Goal: Navigation & Orientation: Find specific page/section

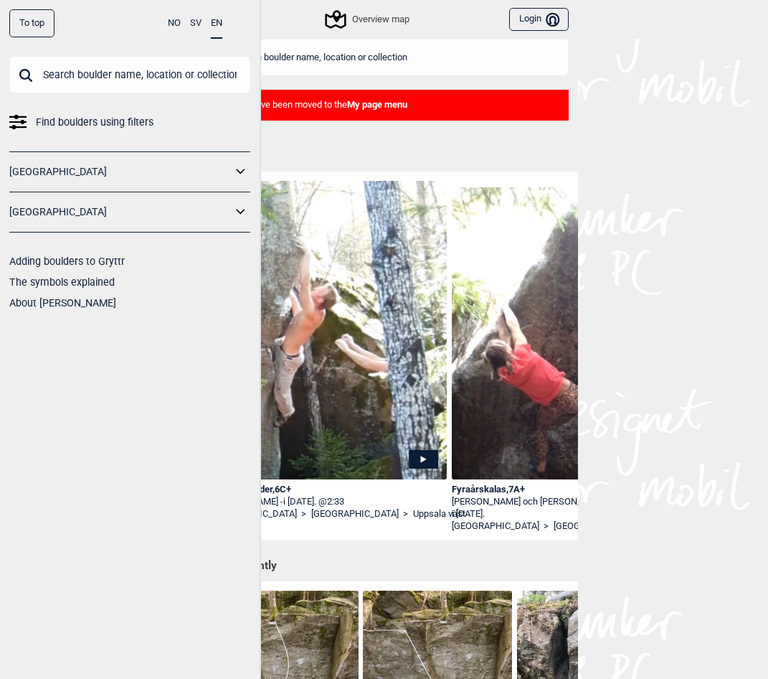
click at [617, 330] on div "To top NO SV EN Find boulders using filters [GEOGRAPHIC_DATA] [GEOGRAPHIC_DATA]…" at bounding box center [384, 339] width 768 height 679
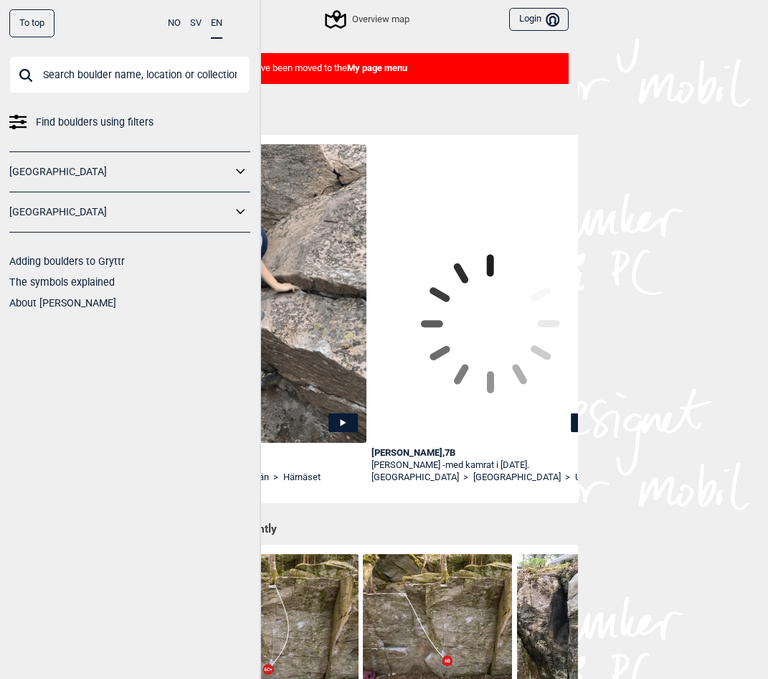
scroll to position [0, 1818]
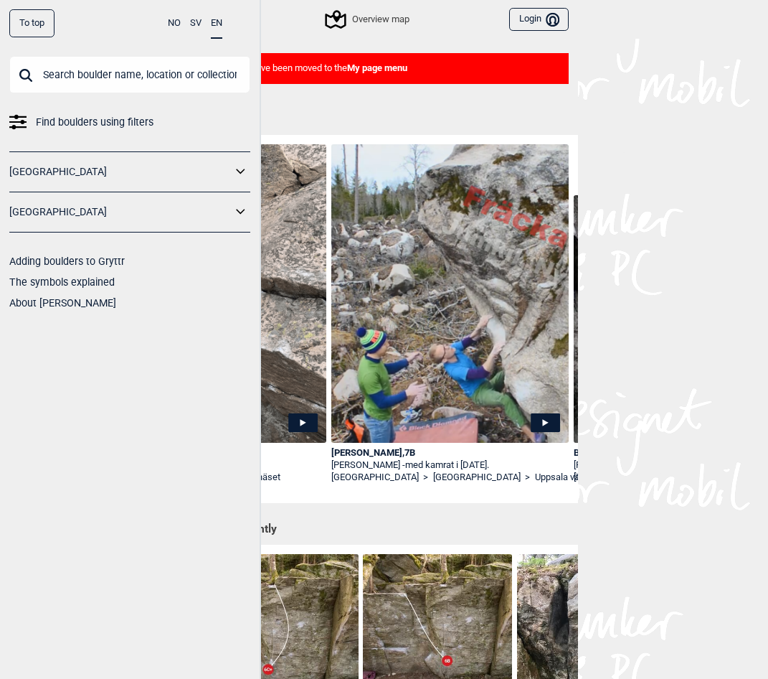
click at [642, 525] on div "To top NO SV EN Find boulders using filters [GEOGRAPHIC_DATA] [GEOGRAPHIC_DATA]…" at bounding box center [384, 302] width 768 height 679
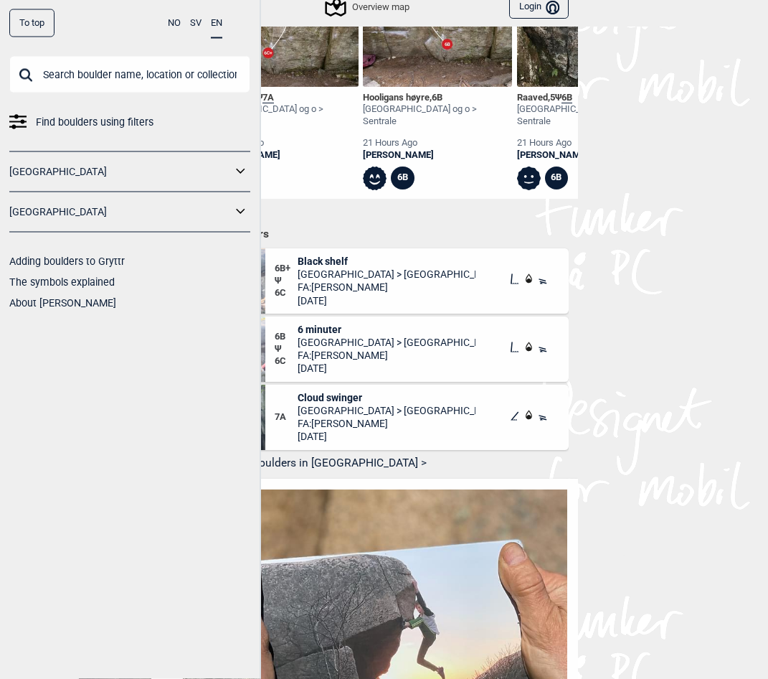
scroll to position [0, 1793]
click at [328, 392] on span "Cloud swinger" at bounding box center [387, 398] width 178 height 13
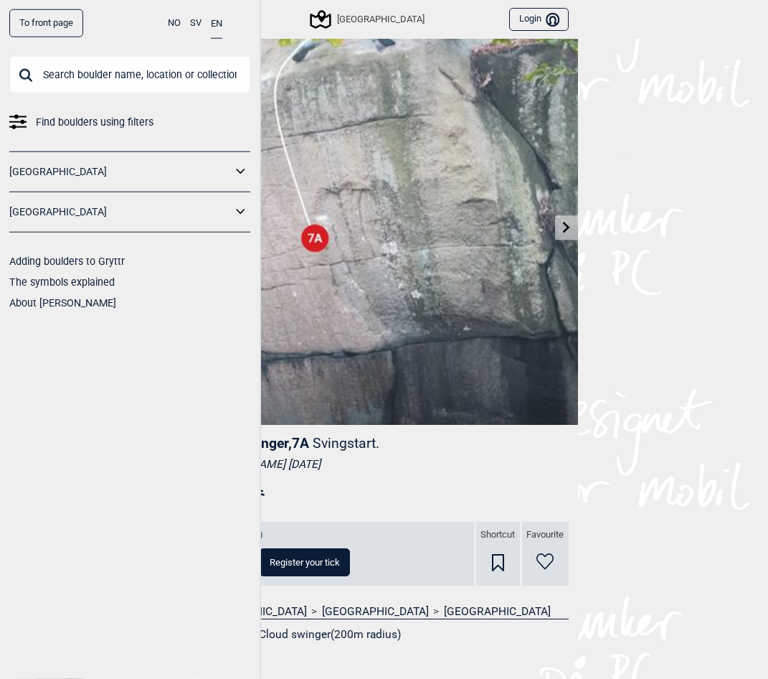
scroll to position [37, 0]
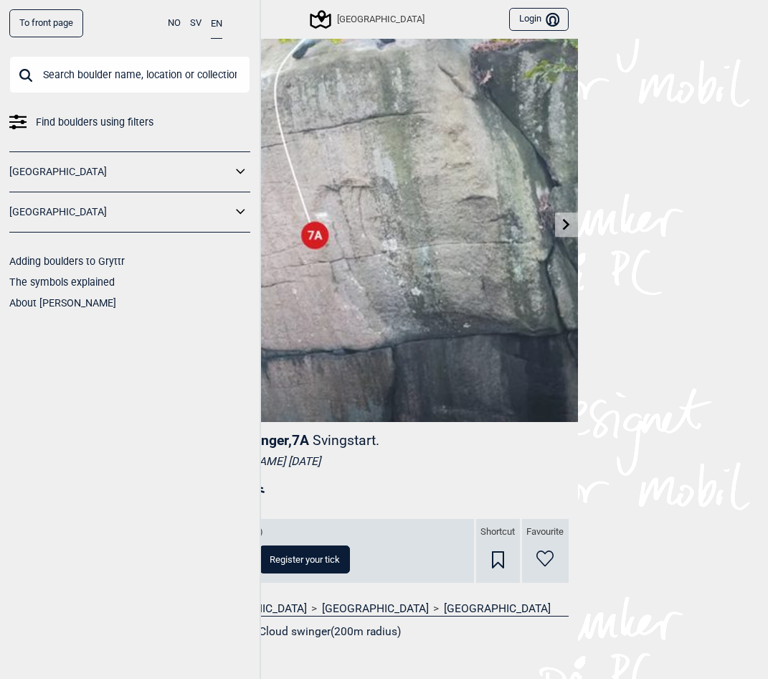
click at [569, 227] on icon at bounding box center [566, 223] width 11 height 11
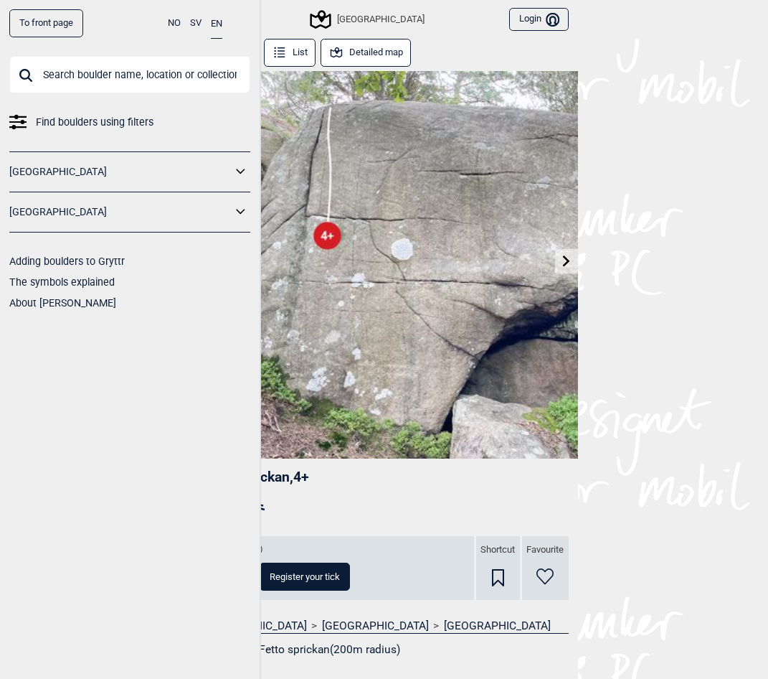
click at [568, 228] on img at bounding box center [384, 264] width 387 height 387
click at [189, 221] on link "[GEOGRAPHIC_DATA]" at bounding box center [120, 212] width 222 height 21
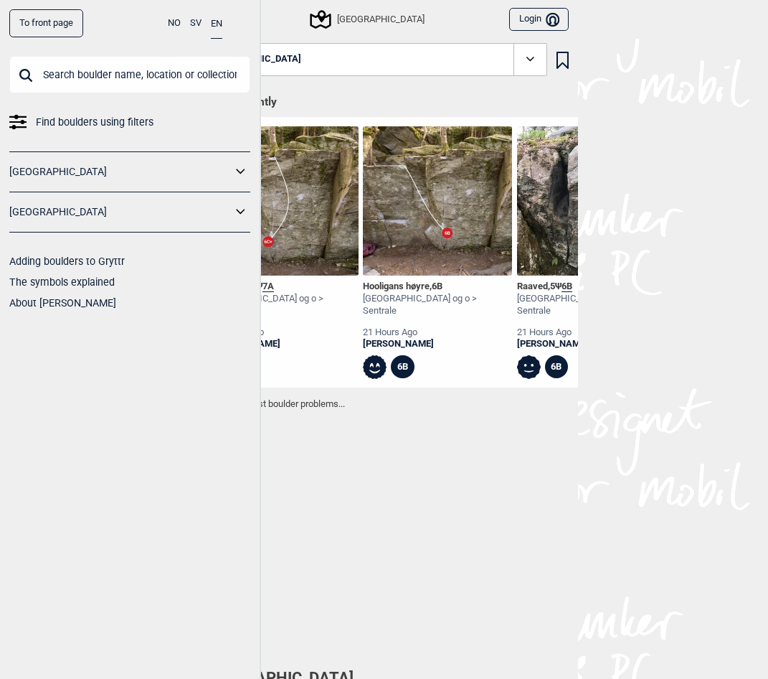
click at [245, 211] on icon at bounding box center [241, 212] width 19 height 21
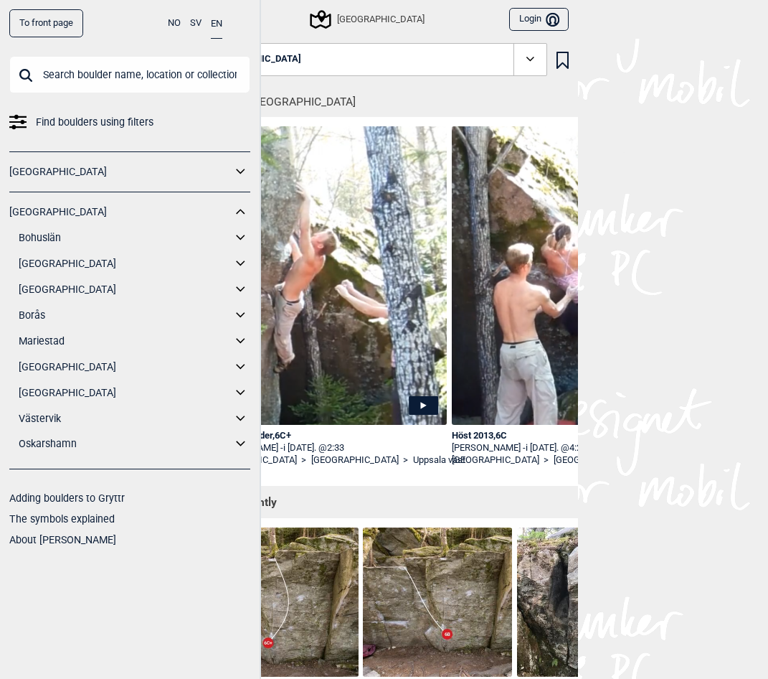
click at [676, 506] on div "To front page NO SV EN Find boulders using filters [GEOGRAPHIC_DATA] [GEOGRAPHI…" at bounding box center [384, 339] width 768 height 679
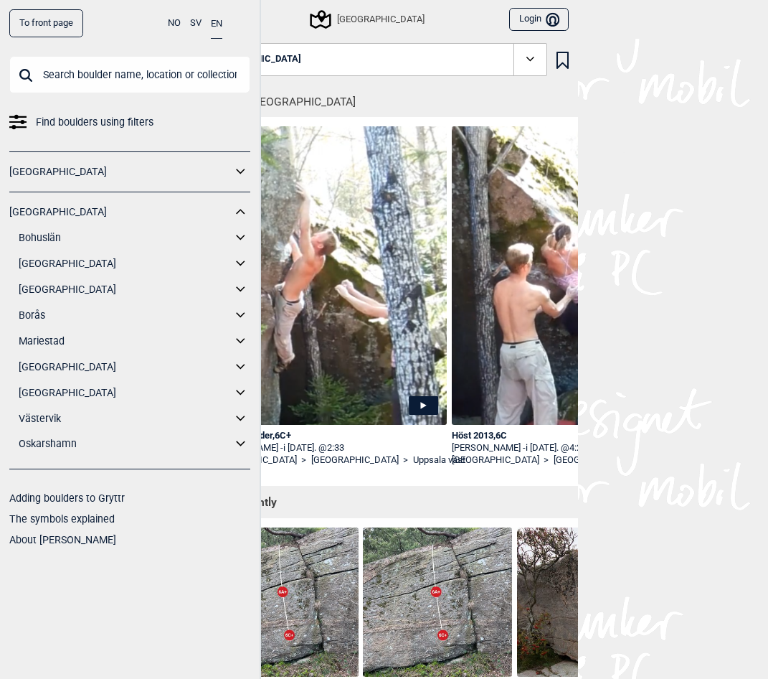
click at [44, 288] on link "[GEOGRAPHIC_DATA]" at bounding box center [125, 289] width 213 height 21
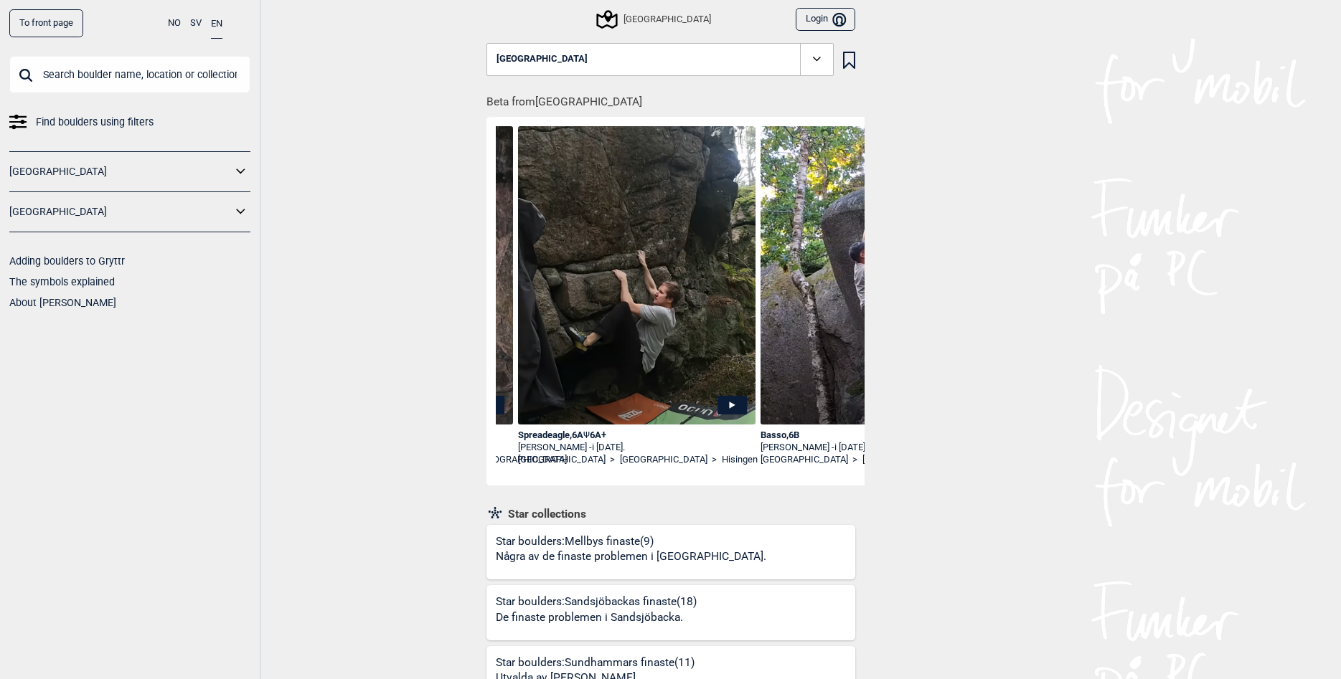
scroll to position [0, 710]
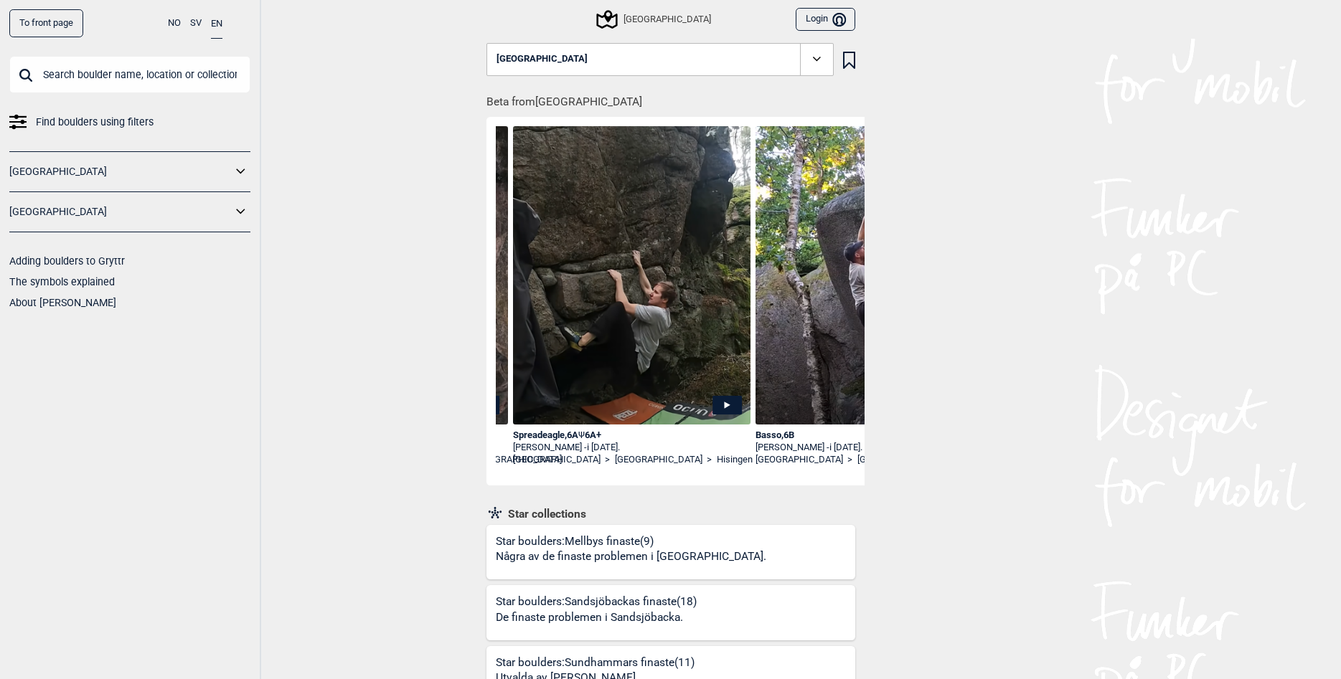
click at [658, 344] on img at bounding box center [632, 293] width 238 height 335
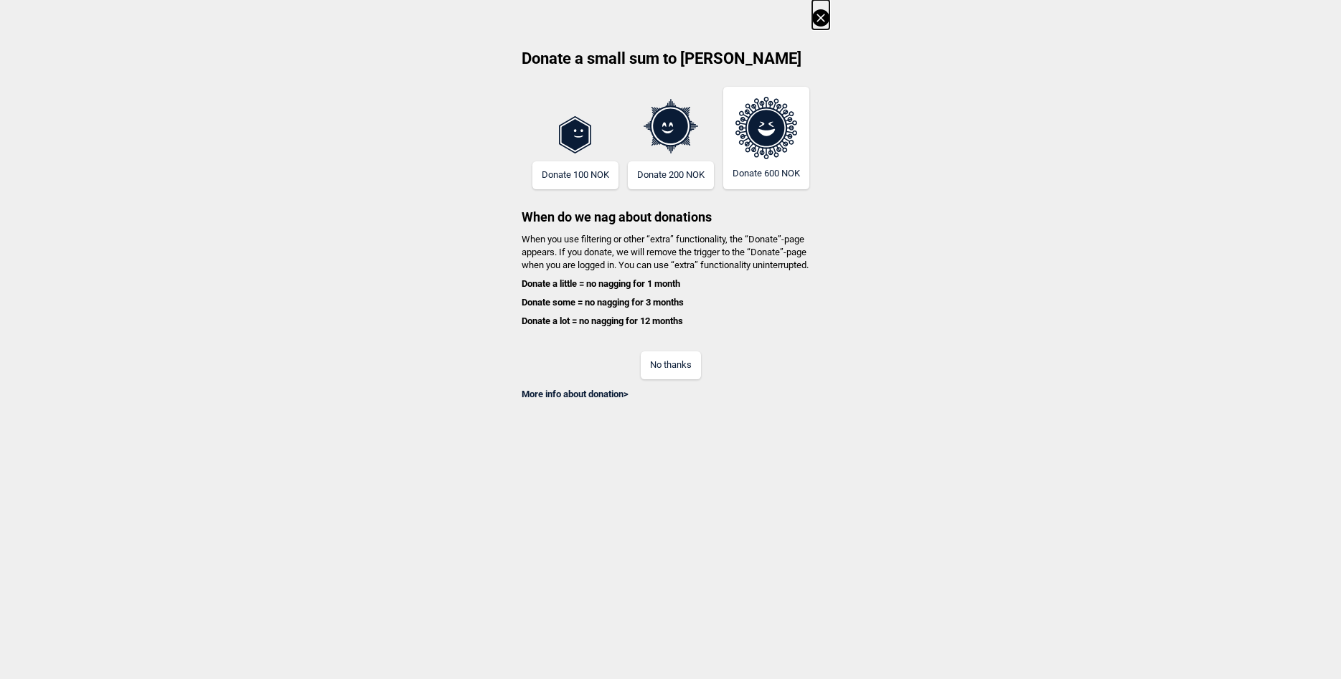
click at [653, 370] on button "No thanks" at bounding box center [671, 366] width 60 height 28
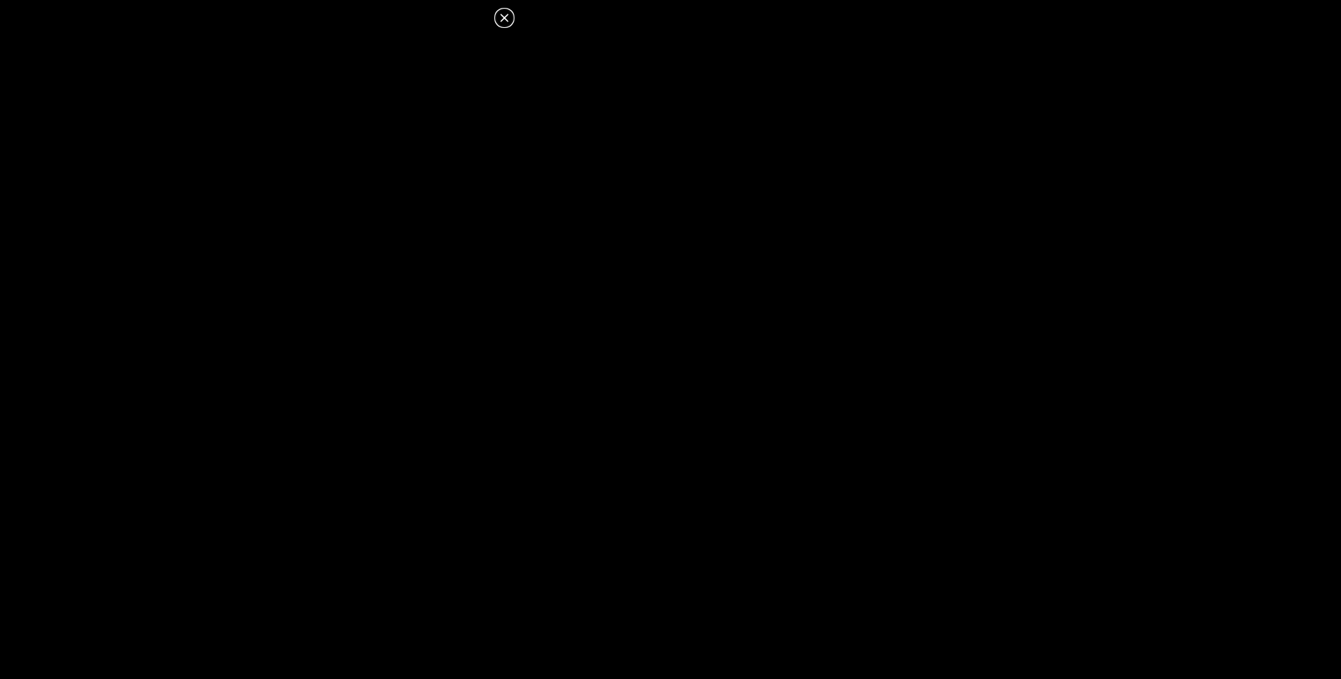
click at [504, 16] on icon at bounding box center [504, 17] width 17 height 17
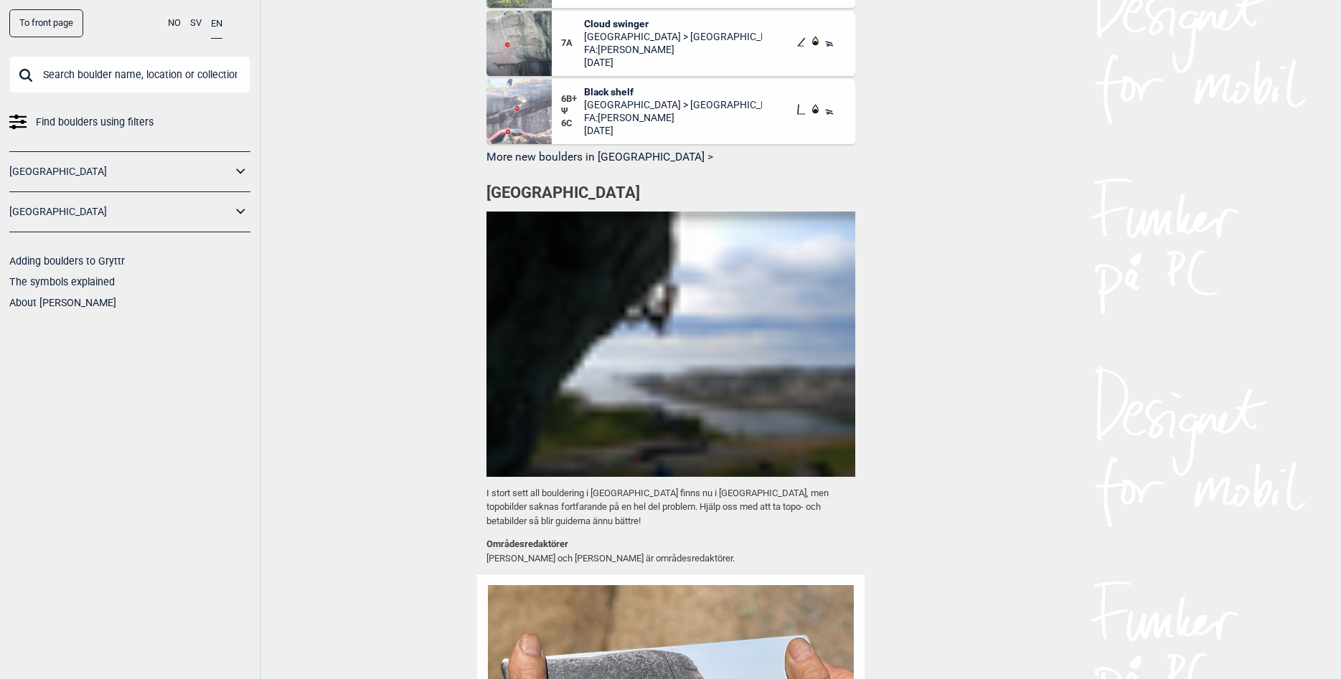
scroll to position [1920, 0]
